Goal: Task Accomplishment & Management: Manage account settings

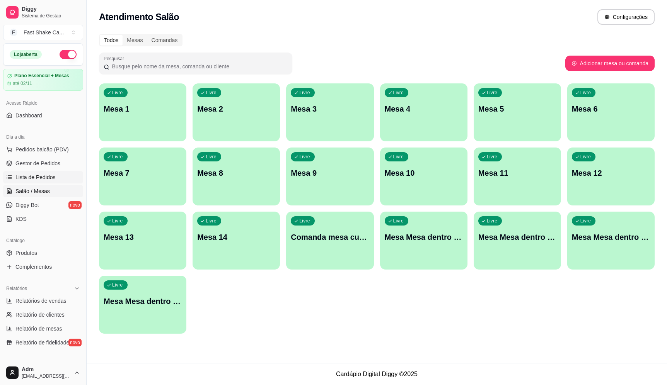
click at [41, 180] on span "Lista de Pedidos" at bounding box center [35, 178] width 40 height 8
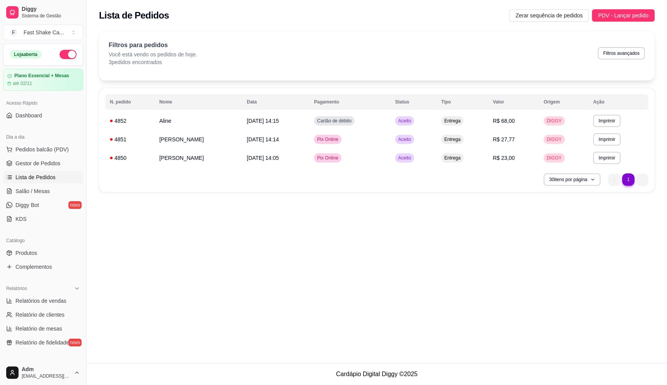
click at [38, 176] on span "Lista de Pedidos" at bounding box center [35, 178] width 40 height 8
click at [36, 190] on span "Salão / Mesas" at bounding box center [32, 192] width 34 height 8
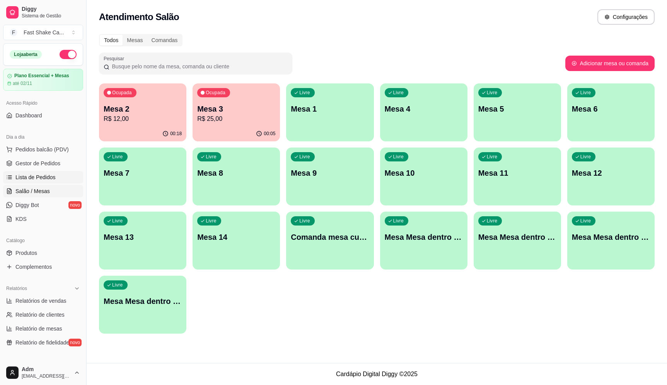
click at [29, 179] on span "Lista de Pedidos" at bounding box center [35, 178] width 40 height 8
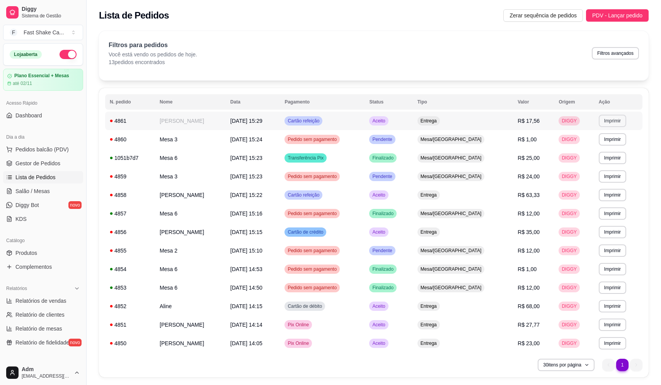
click at [607, 120] on button "Imprimir" at bounding box center [612, 121] width 27 height 12
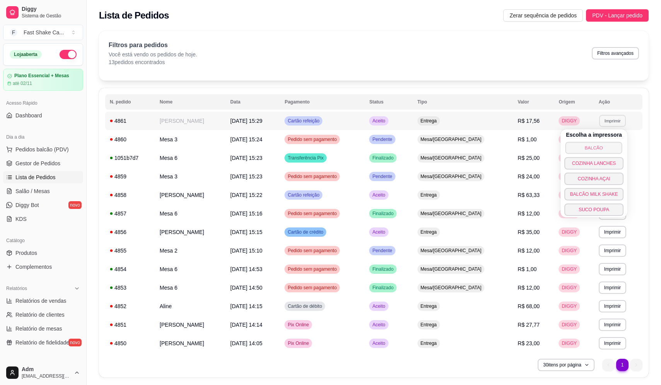
click at [604, 149] on button "BALCÃO" at bounding box center [594, 148] width 57 height 12
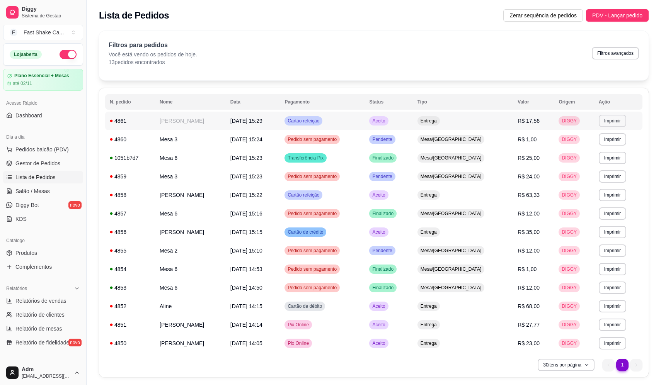
click at [606, 122] on button "Imprimir" at bounding box center [612, 121] width 27 height 12
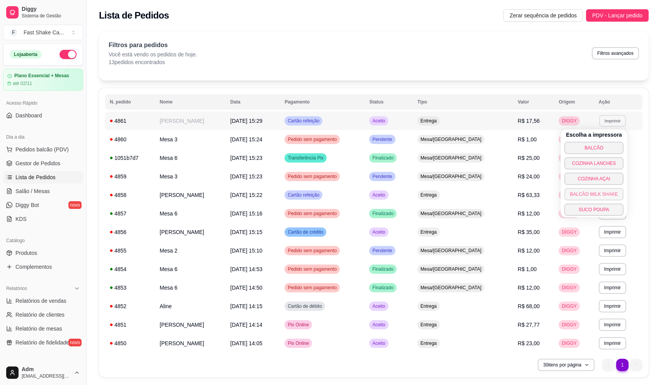
click at [597, 196] on button "BALCÃO MILK SHAKE" at bounding box center [593, 194] width 59 height 12
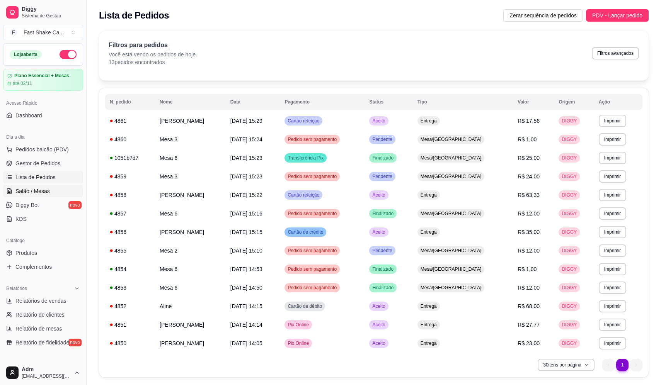
click at [46, 189] on span "Salão / Mesas" at bounding box center [32, 192] width 34 height 8
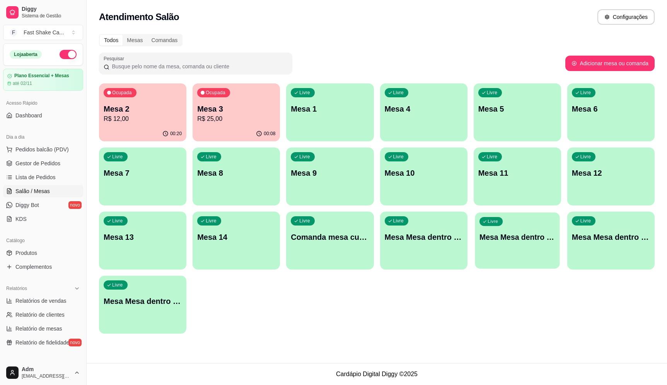
click at [504, 240] on p "Mesa Mesa dentro laranja" at bounding box center [517, 237] width 76 height 10
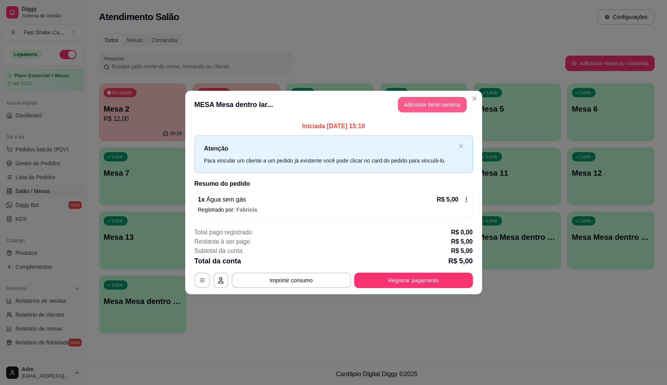
click at [428, 109] on button "Adicionar itens na mesa" at bounding box center [432, 104] width 69 height 15
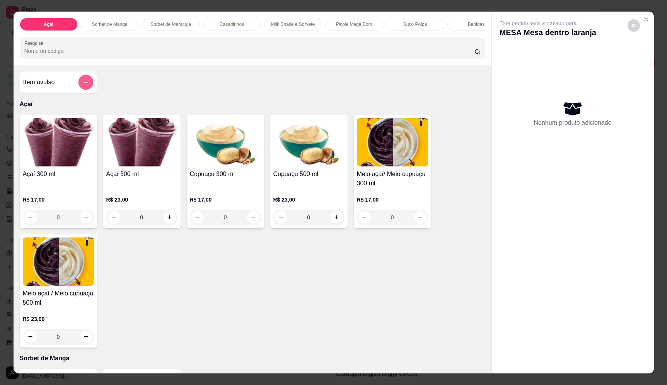
click at [83, 85] on icon "add-separate-item" at bounding box center [86, 83] width 6 height 6
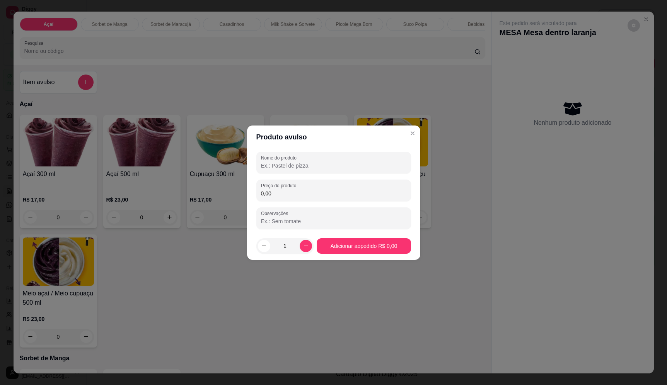
drag, startPoint x: 323, startPoint y: 162, endPoint x: 315, endPoint y: 164, distance: 8.4
click at [324, 162] on input "Nome do produto" at bounding box center [333, 166] width 145 height 8
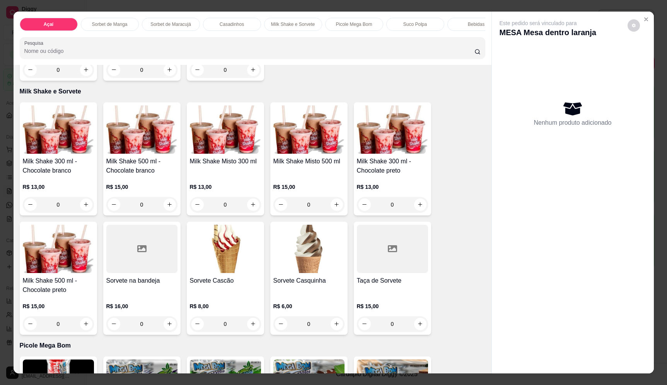
scroll to position [773, 0]
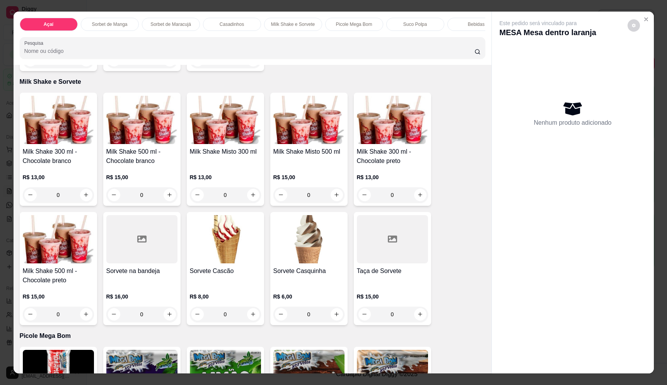
click at [333, 202] on div "0" at bounding box center [308, 195] width 71 height 15
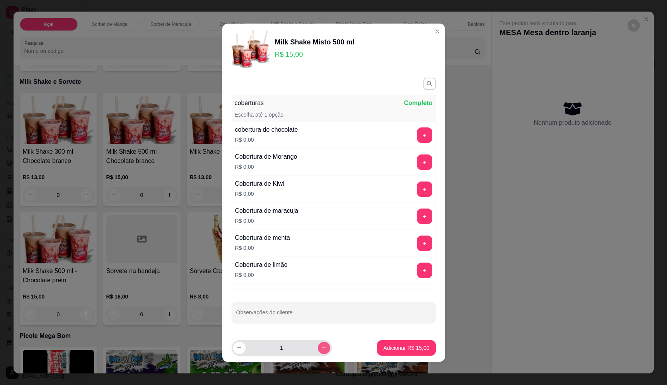
click at [321, 349] on icon "increase-product-quantity" at bounding box center [324, 348] width 6 height 6
type input "2"
click at [389, 351] on p "Adicionar R$ 30,00" at bounding box center [406, 348] width 46 height 8
type input "2"
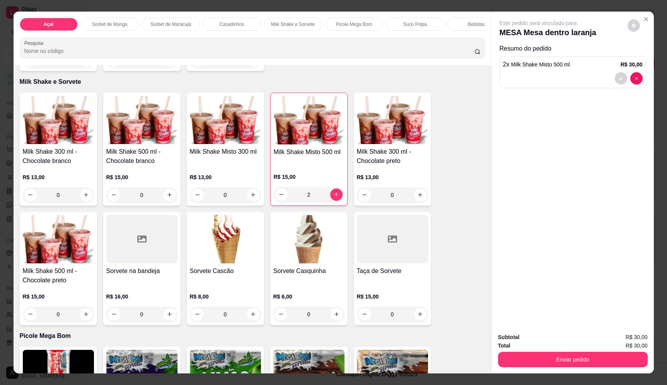
click at [333, 316] on div "0" at bounding box center [308, 314] width 71 height 15
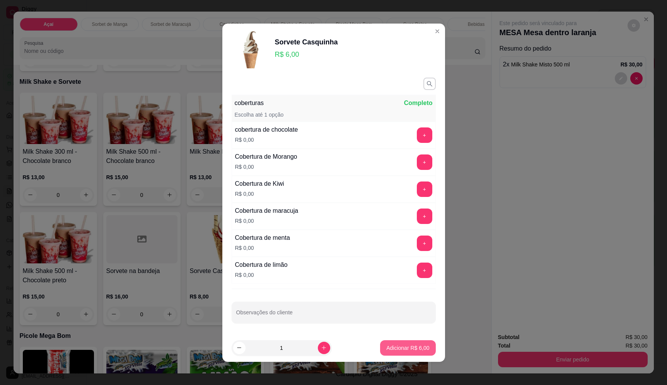
click at [406, 352] on button "Adicionar R$ 6,00" at bounding box center [407, 348] width 55 height 15
type input "1"
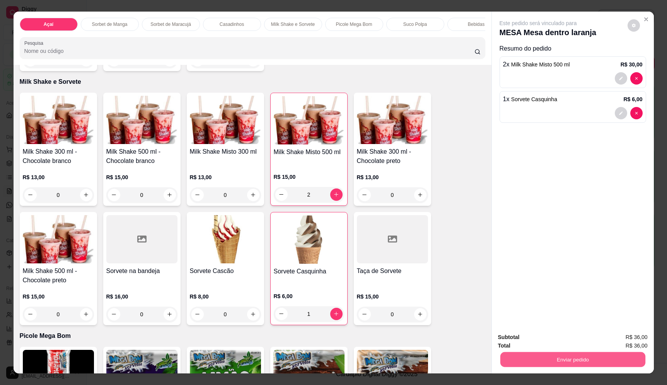
click at [609, 360] on button "Enviar pedido" at bounding box center [572, 360] width 145 height 15
click at [636, 340] on button "Enviar pedido" at bounding box center [627, 341] width 43 height 14
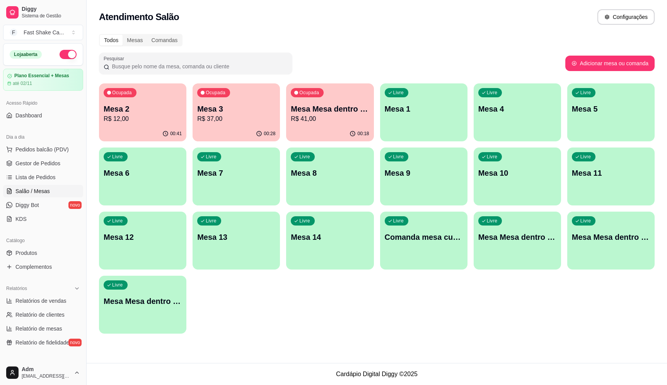
click at [350, 115] on p "R$ 41,00" at bounding box center [330, 118] width 78 height 9
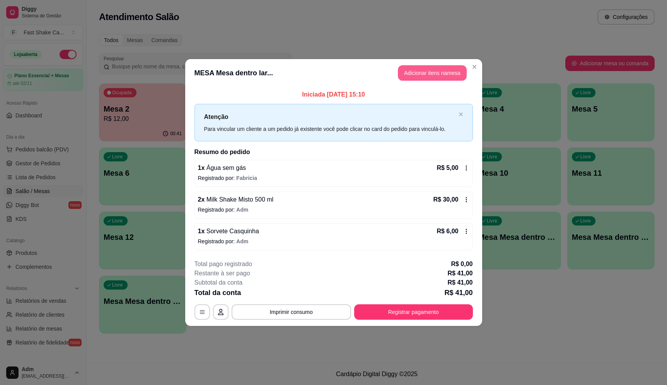
click at [434, 70] on button "Adicionar itens na mesa" at bounding box center [432, 72] width 69 height 15
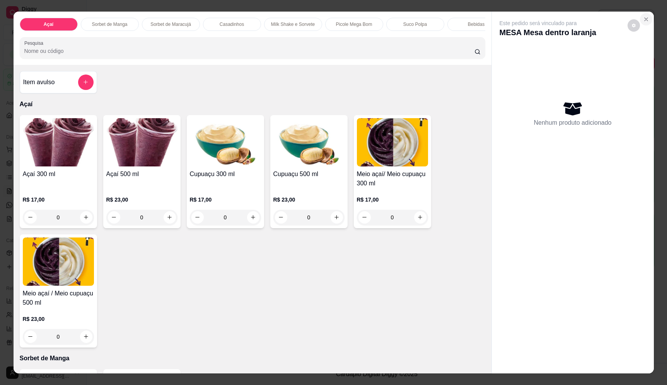
click at [643, 19] on icon "Close" at bounding box center [646, 19] width 6 height 6
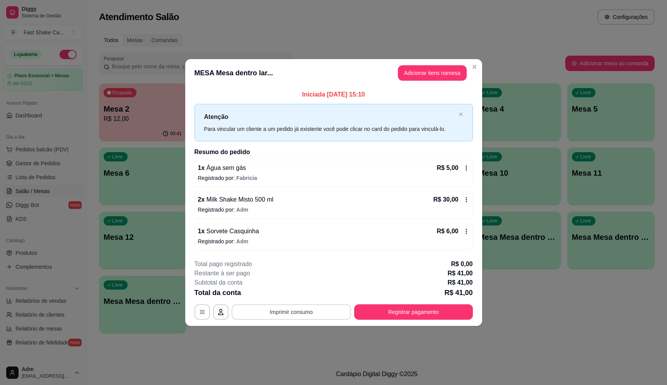
click at [292, 316] on button "Imprimir consumo" at bounding box center [291, 312] width 119 height 15
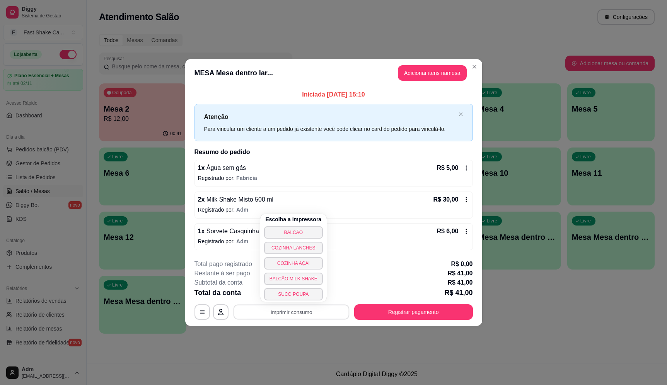
click at [295, 232] on button "BALCÃO" at bounding box center [293, 233] width 59 height 12
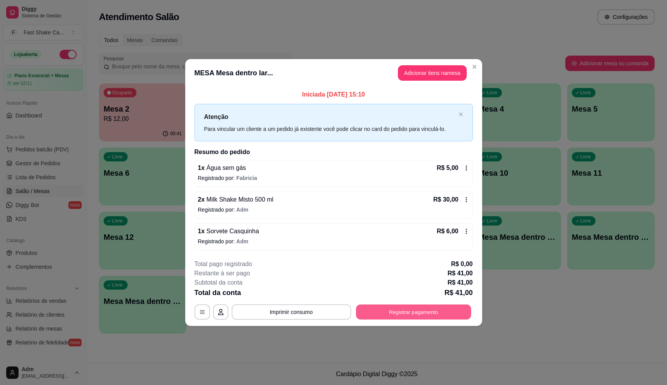
click at [458, 314] on button "Registrar pagamento" at bounding box center [413, 312] width 115 height 15
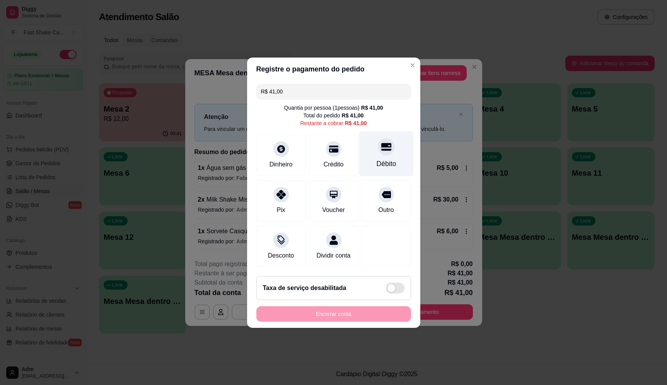
click at [377, 159] on div "Débito" at bounding box center [386, 164] width 20 height 10
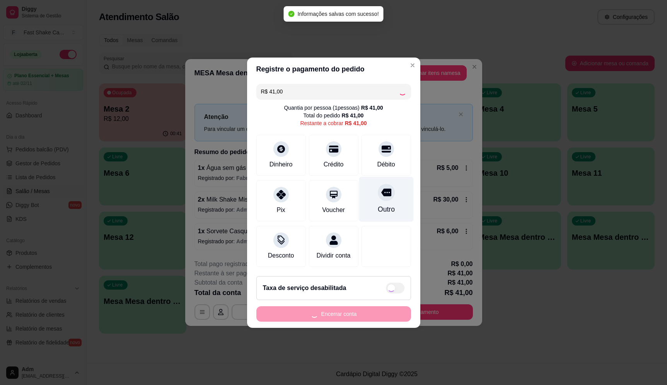
type input "R$ 0,00"
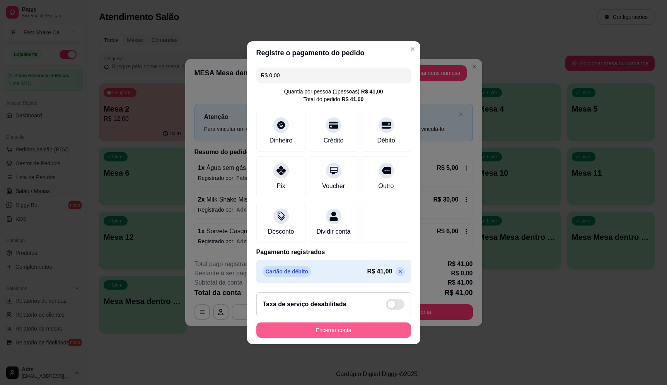
click at [346, 336] on button "Encerrar conta" at bounding box center [333, 330] width 155 height 15
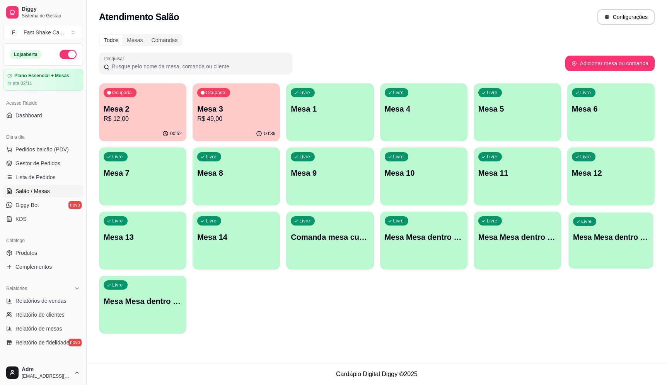
click at [614, 227] on div "Livre Mesa Mesa dentro verde" at bounding box center [610, 236] width 85 height 47
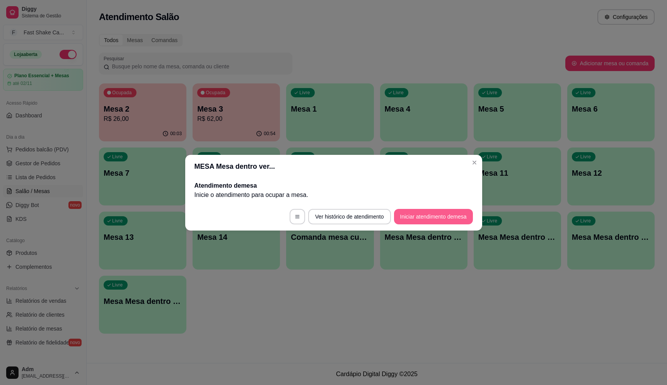
click at [466, 221] on button "Iniciar atendimento de mesa" at bounding box center [433, 216] width 79 height 15
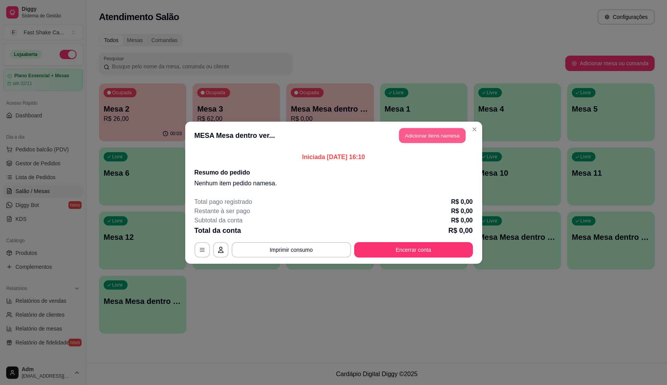
click at [429, 135] on button "Adicionar itens na mesa" at bounding box center [432, 135] width 66 height 15
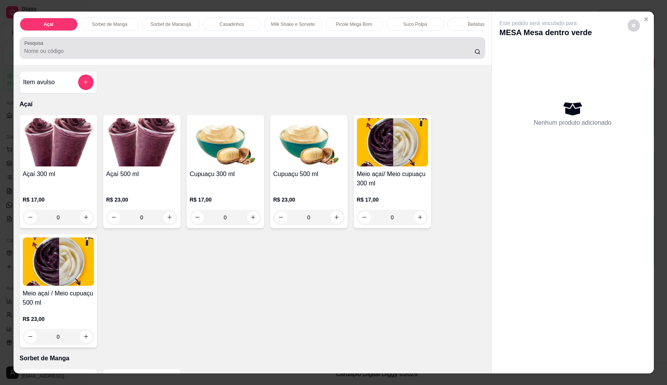
click at [150, 53] on input "Pesquisa" at bounding box center [249, 51] width 450 height 8
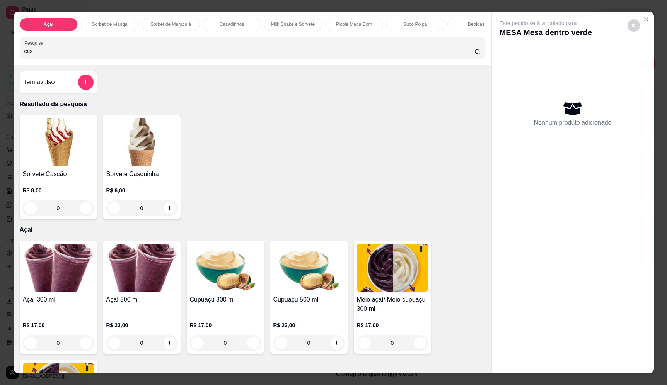
type input "cas"
click at [83, 213] on div "0" at bounding box center [58, 208] width 71 height 15
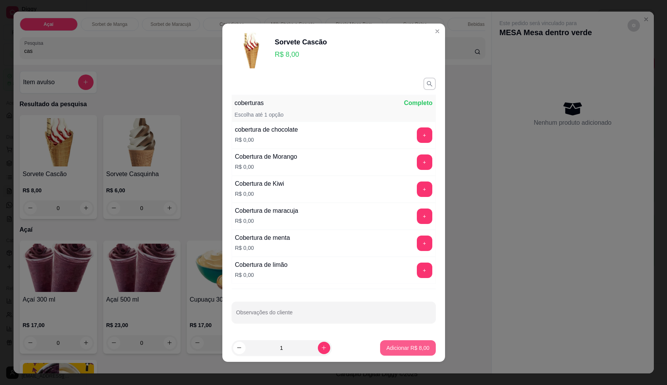
click at [400, 350] on p "Adicionar R$ 8,00" at bounding box center [407, 348] width 43 height 8
type input "1"
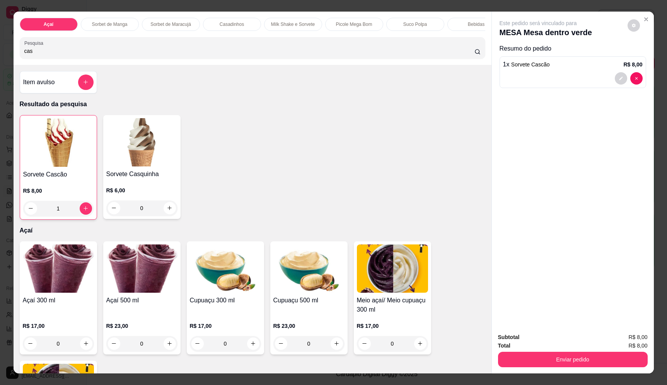
click at [167, 55] on input "cas" at bounding box center [249, 51] width 450 height 8
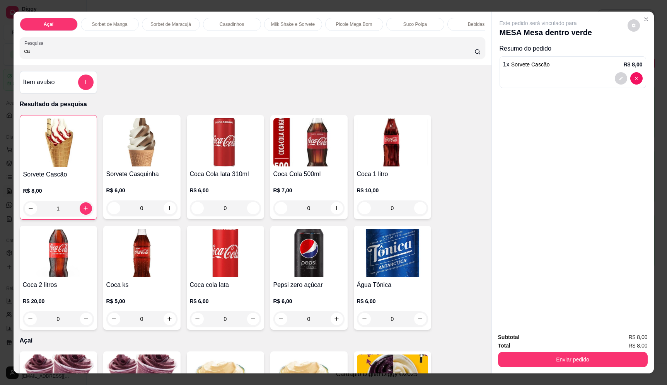
type input "c"
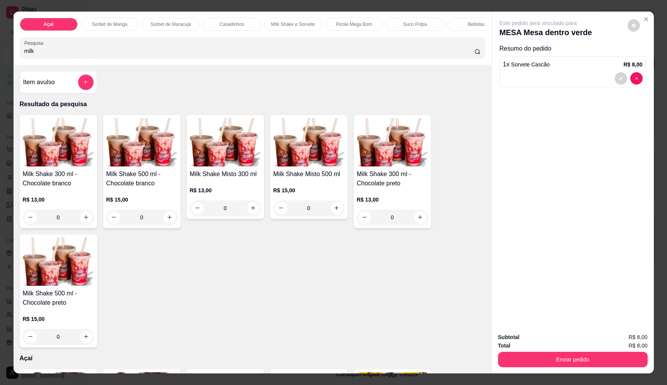
type input "milk"
click at [332, 215] on div "0" at bounding box center [308, 208] width 71 height 15
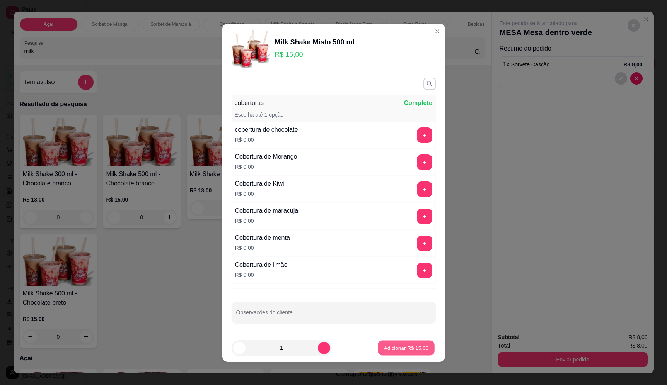
click at [417, 345] on p "Adicionar R$ 15,00" at bounding box center [406, 347] width 45 height 7
type input "1"
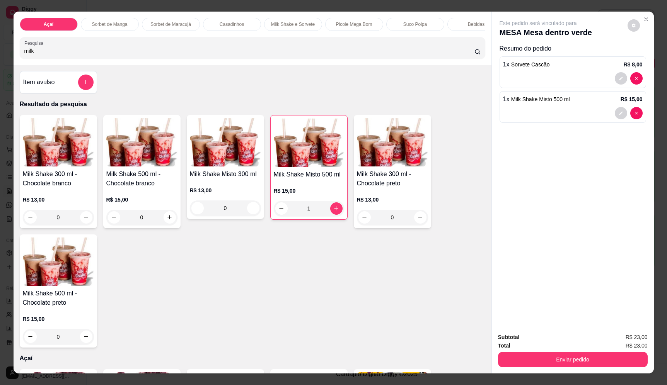
click at [620, 365] on button "Enviar pedido" at bounding box center [573, 359] width 150 height 15
click at [631, 338] on button "Enviar pedido" at bounding box center [627, 341] width 44 height 15
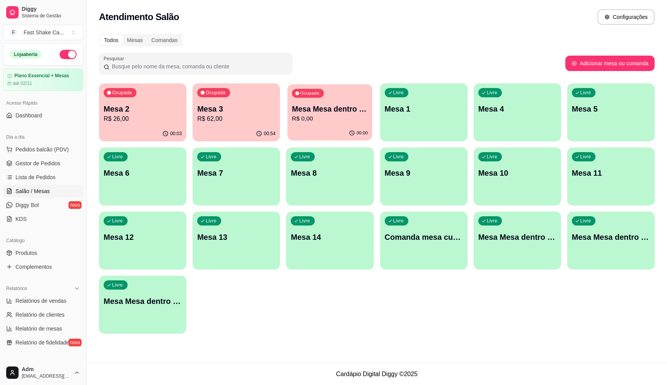
click at [358, 111] on p "Mesa Mesa dentro verde" at bounding box center [330, 109] width 76 height 10
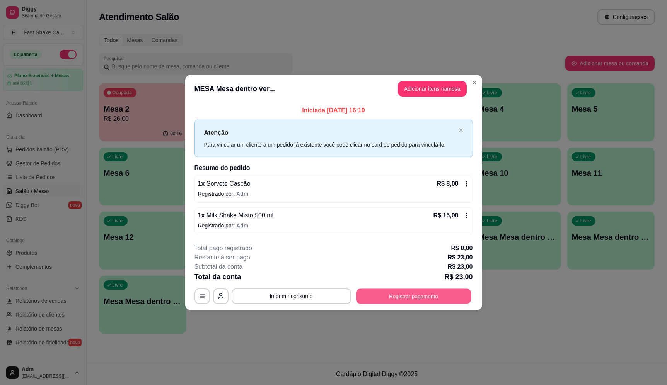
click at [377, 295] on button "Registrar pagamento" at bounding box center [413, 296] width 115 height 15
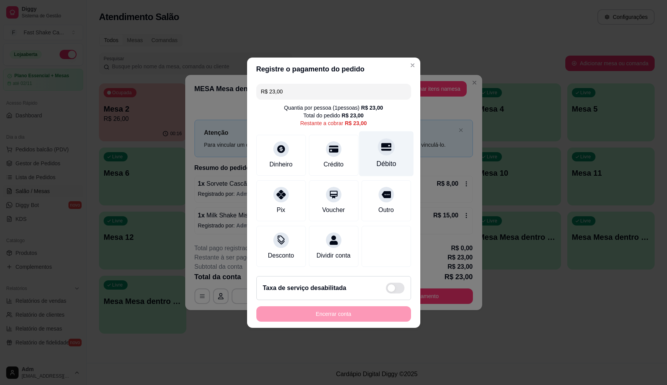
click at [380, 159] on div "Débito" at bounding box center [386, 164] width 20 height 10
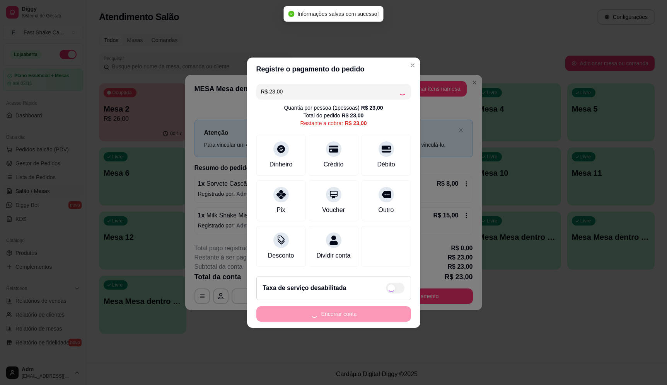
type input "R$ 0,00"
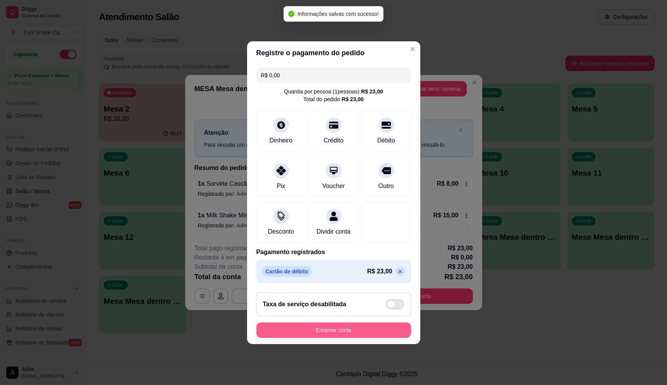
click at [353, 336] on button "Encerrar conta" at bounding box center [333, 330] width 155 height 15
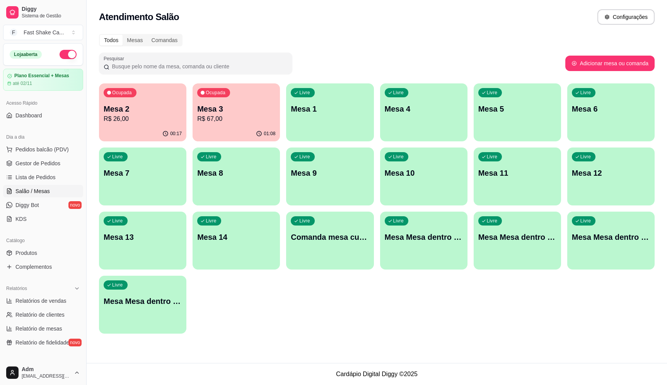
click at [129, 118] on p "R$ 26,00" at bounding box center [143, 118] width 78 height 9
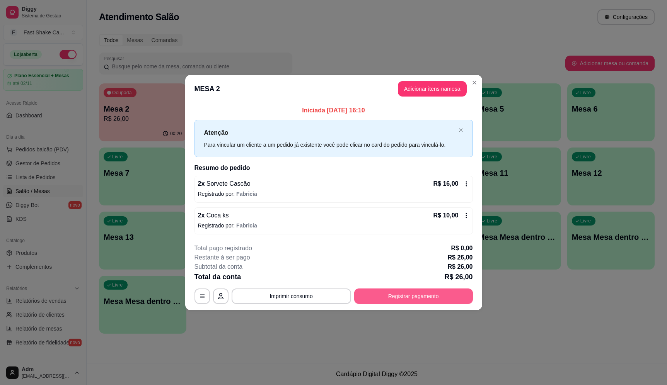
click at [419, 297] on button "Registrar pagamento" at bounding box center [413, 296] width 119 height 15
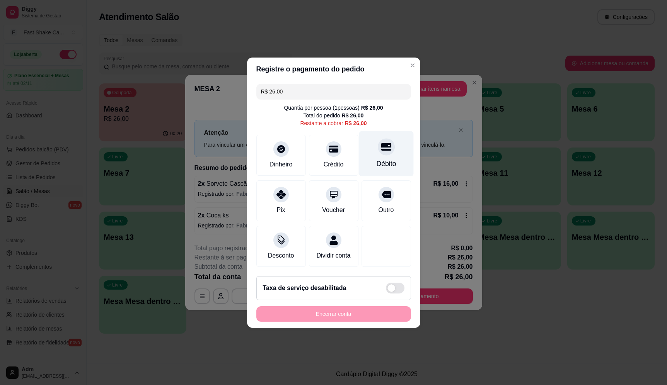
click at [380, 151] on div "Débito" at bounding box center [386, 153] width 55 height 45
type input "R$ 0,00"
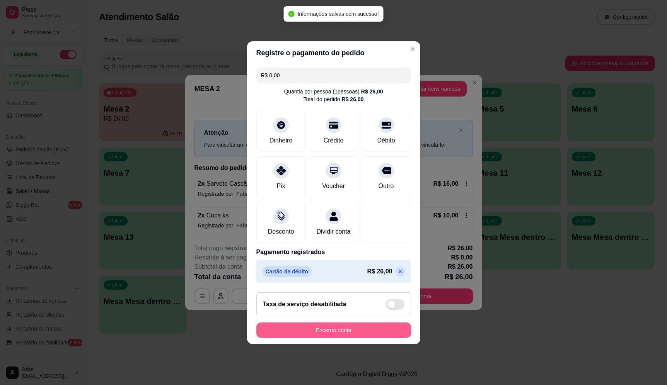
click at [348, 336] on button "Encerrar conta" at bounding box center [333, 330] width 155 height 15
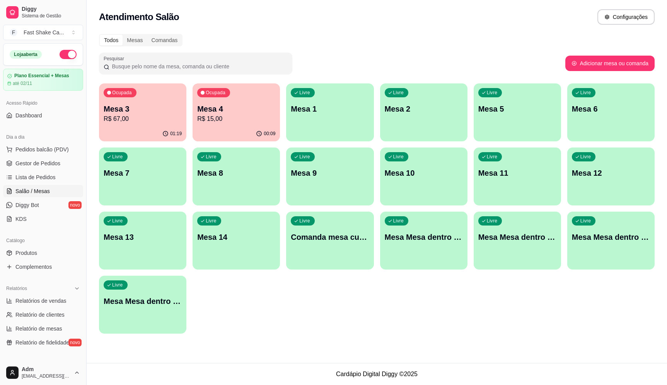
click at [225, 113] on p "Mesa 4" at bounding box center [236, 109] width 78 height 11
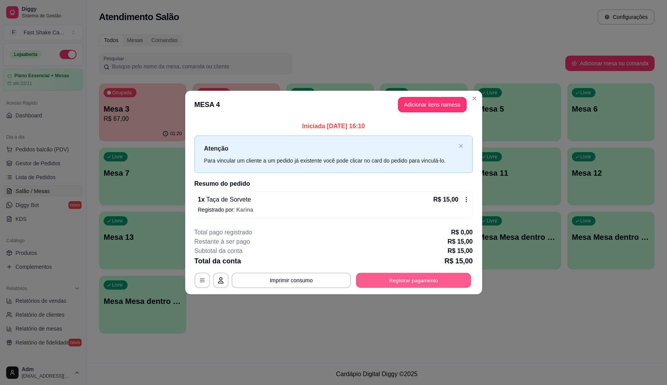
click at [407, 278] on button "Registrar pagamento" at bounding box center [413, 280] width 115 height 15
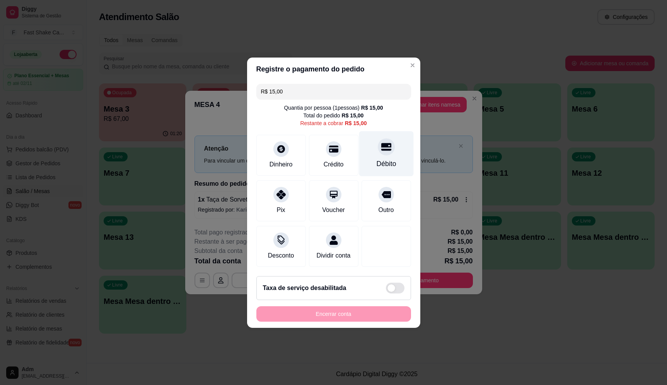
click at [389, 148] on div "Débito" at bounding box center [386, 153] width 55 height 45
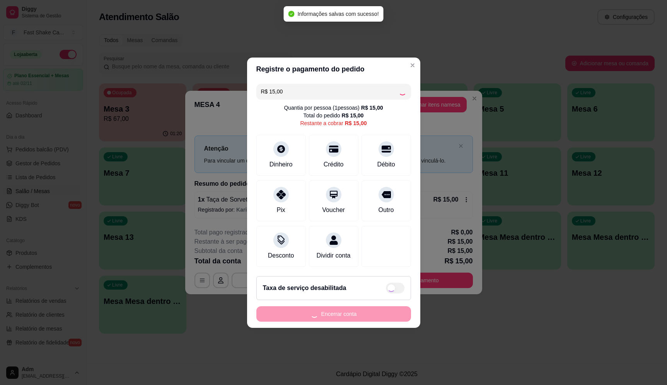
type input "R$ 0,00"
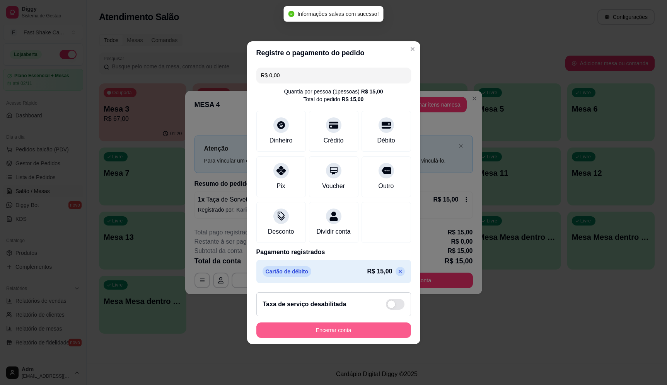
click at [345, 334] on button "Encerrar conta" at bounding box center [333, 330] width 155 height 15
